Goal: Information Seeking & Learning: Learn about a topic

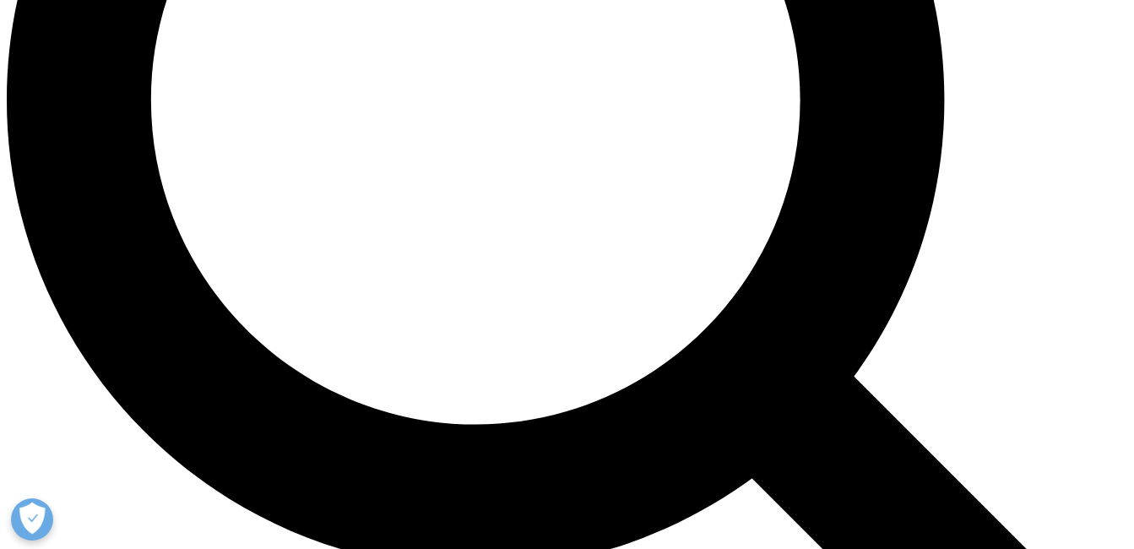
scroll to position [1604, 0]
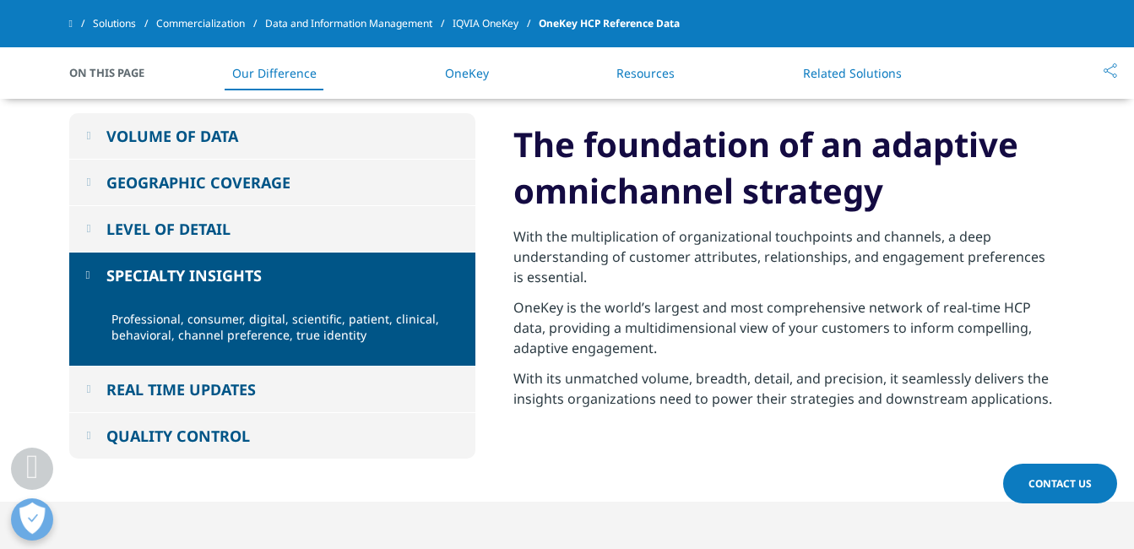
click at [274, 222] on button "LEVEL OF DETAIL" at bounding box center [272, 229] width 406 height 46
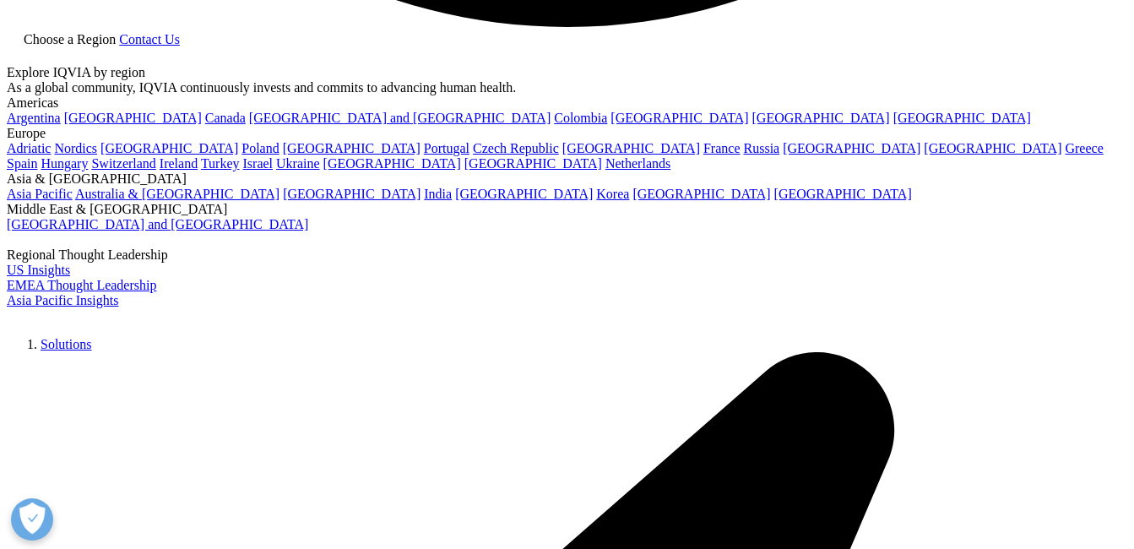
scroll to position [3376, 0]
